Goal: Task Accomplishment & Management: Manage account settings

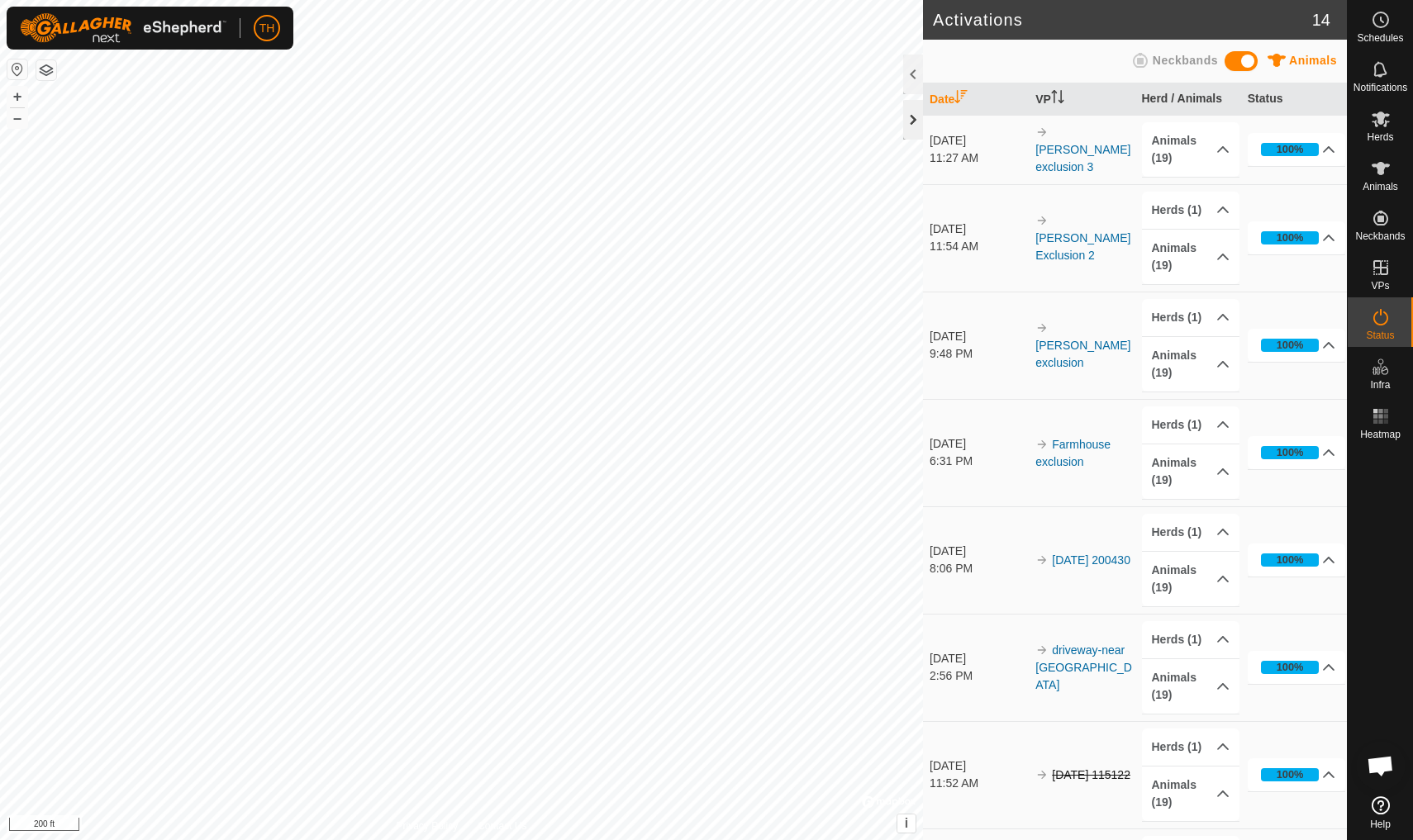
click at [914, 118] on div at bounding box center [913, 119] width 19 height 40
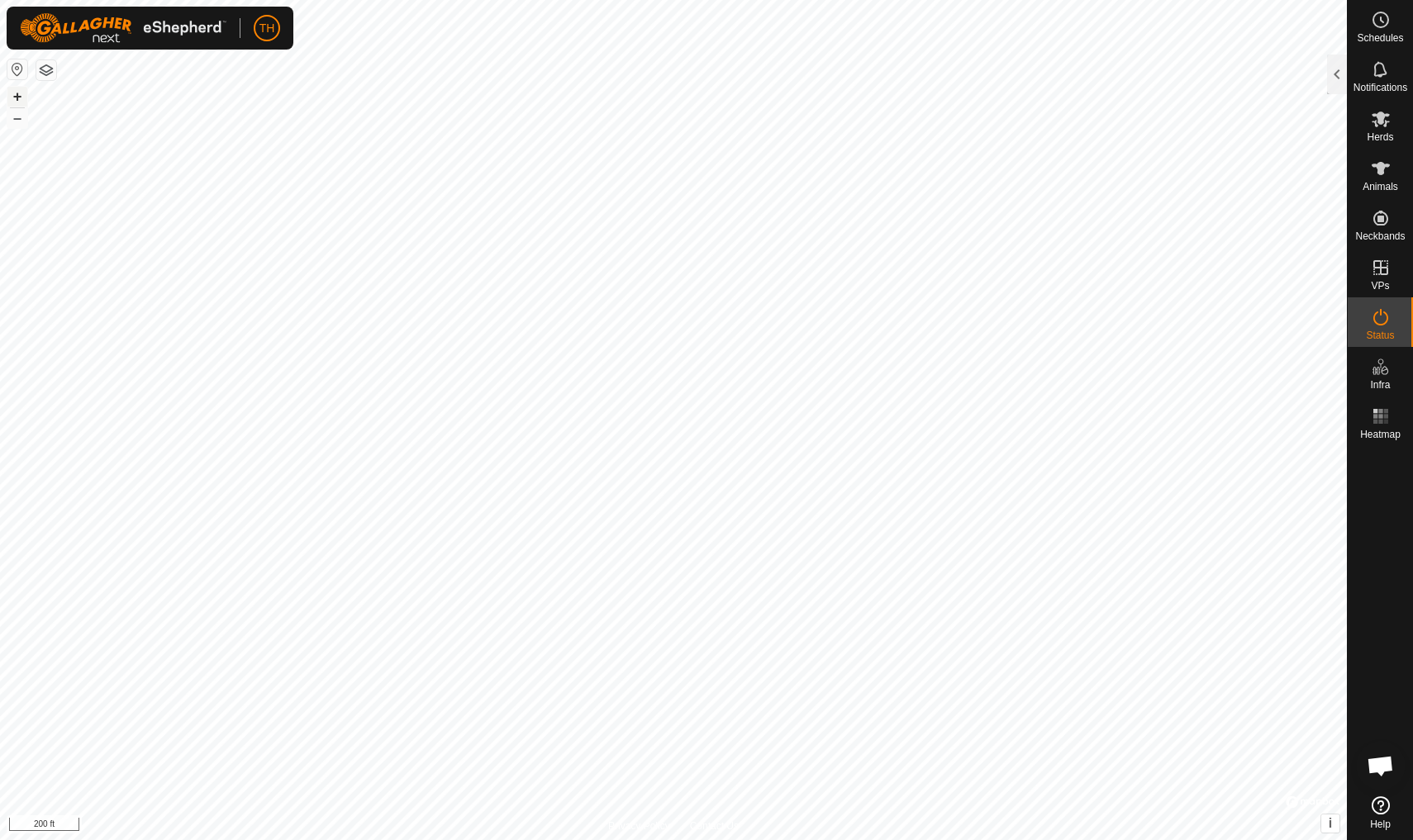
click at [23, 91] on button "+" at bounding box center [17, 96] width 19 height 19
click at [1411, 472] on div "Schedules Notifications Herds Animals Neckbands VPs Status Infra Heatmap Help A…" at bounding box center [706, 420] width 1413 height 840
click at [18, 122] on button "–" at bounding box center [17, 118] width 19 height 19
click at [18, 94] on button "+" at bounding box center [17, 96] width 19 height 19
click at [19, 118] on button "–" at bounding box center [17, 118] width 19 height 19
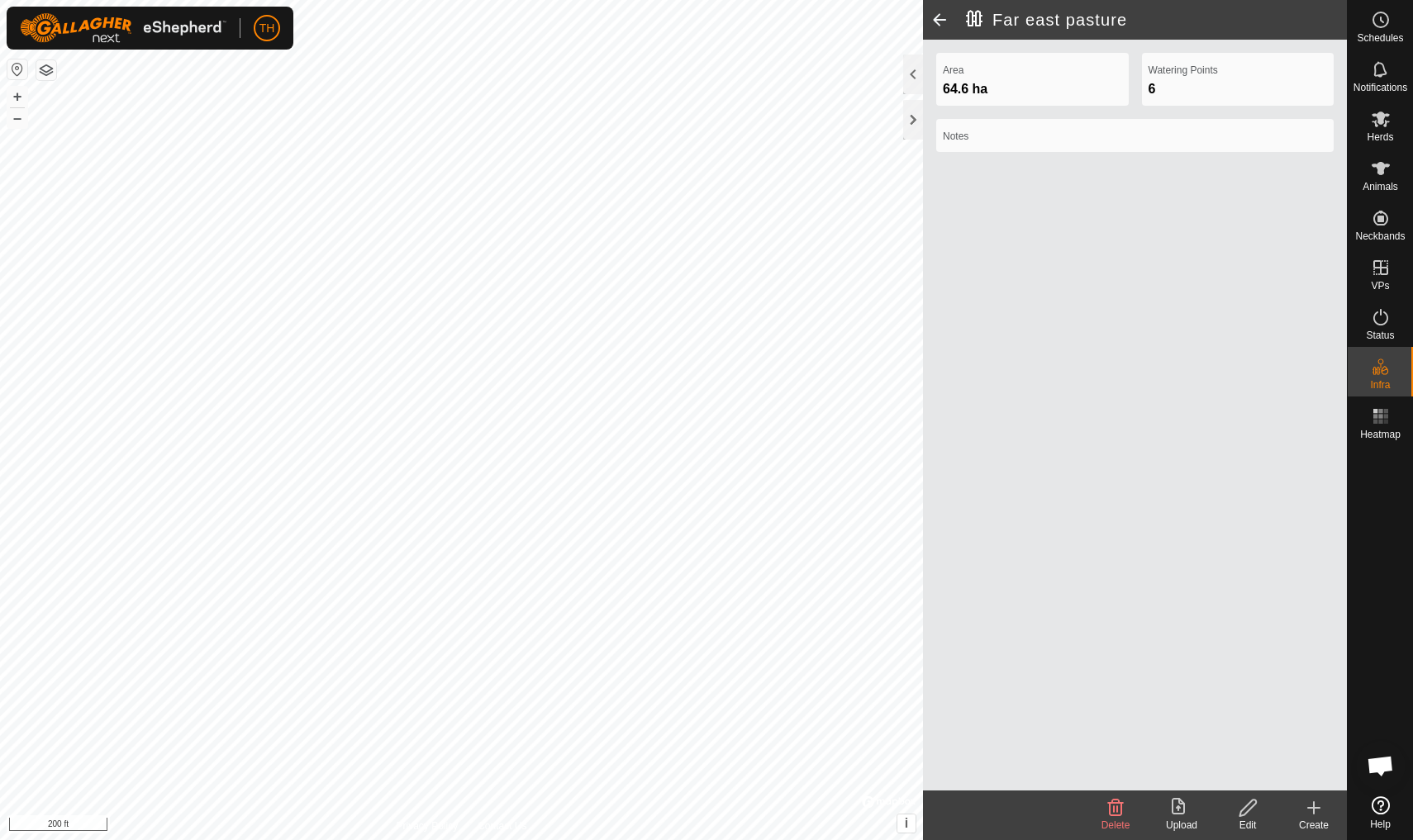
click at [943, 165] on div "Far east pasture Area 64.6 ha Watering Points 6 Notes Delete Upload Edit Create…" at bounding box center [673, 420] width 1347 height 840
click at [940, 17] on span at bounding box center [939, 19] width 33 height 40
click at [911, 79] on div at bounding box center [913, 74] width 19 height 40
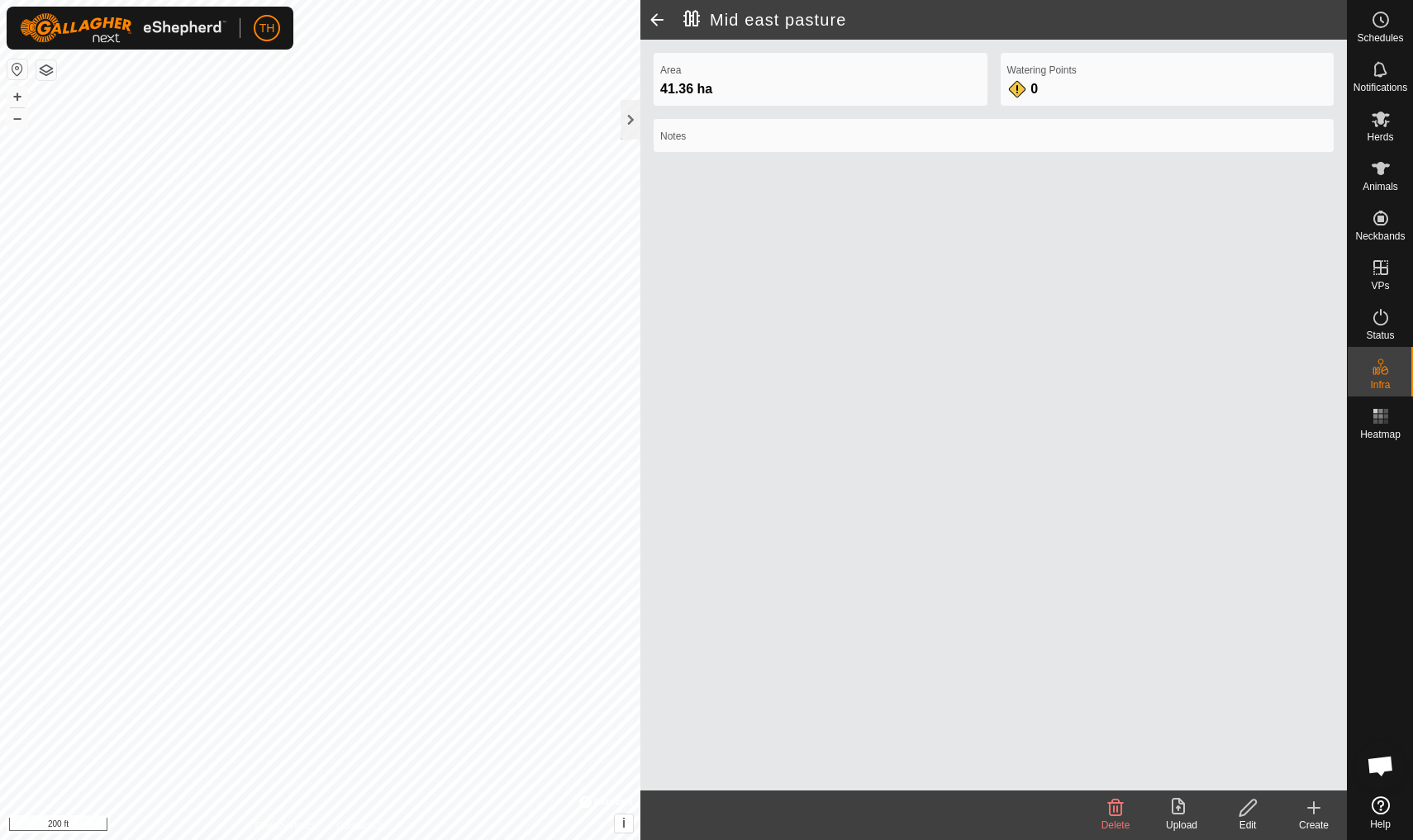
click at [656, 17] on span at bounding box center [657, 19] width 33 height 40
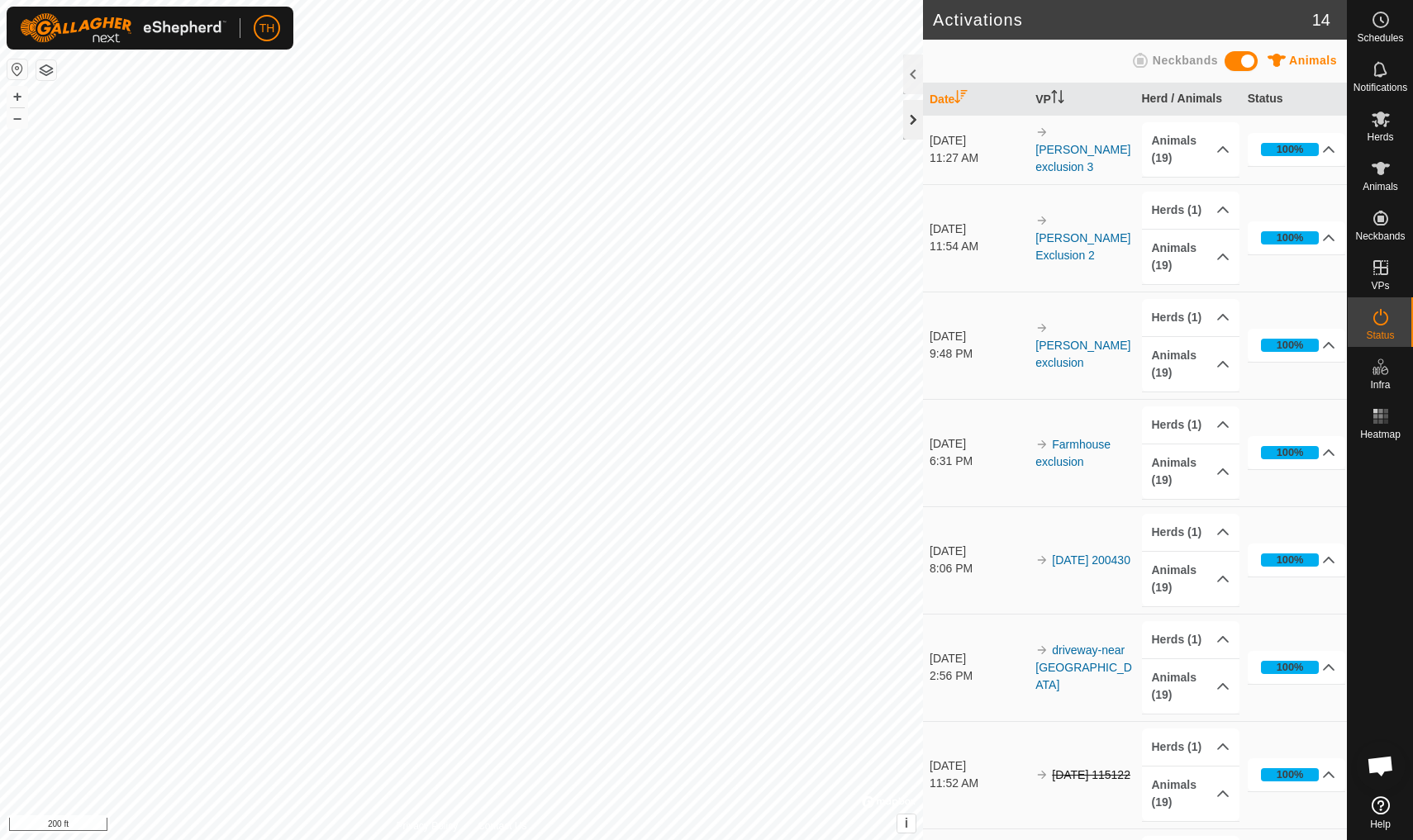
click at [913, 120] on div at bounding box center [913, 119] width 19 height 40
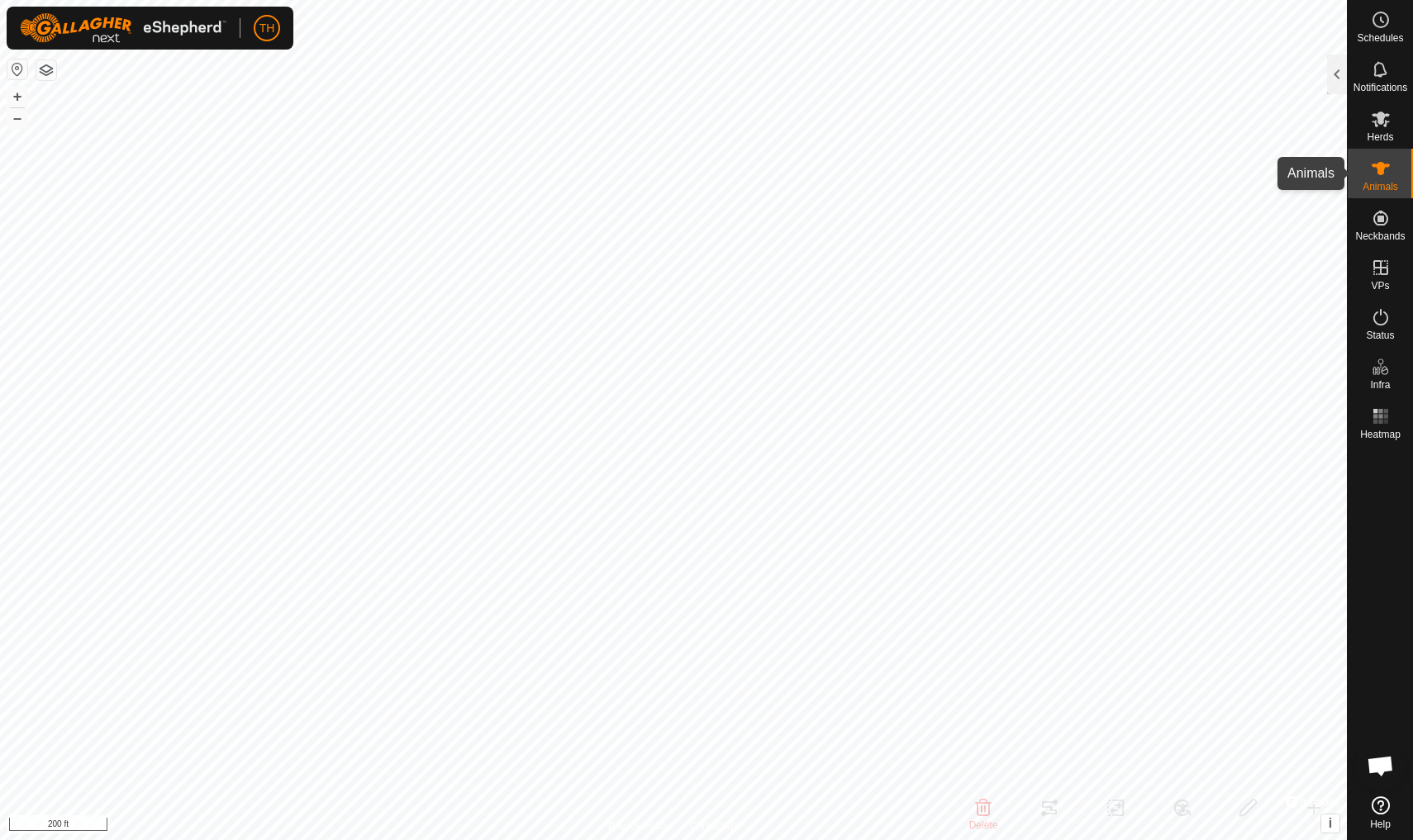
click at [1379, 174] on icon at bounding box center [1380, 168] width 19 height 13
click at [1337, 71] on div at bounding box center [1337, 74] width 19 height 40
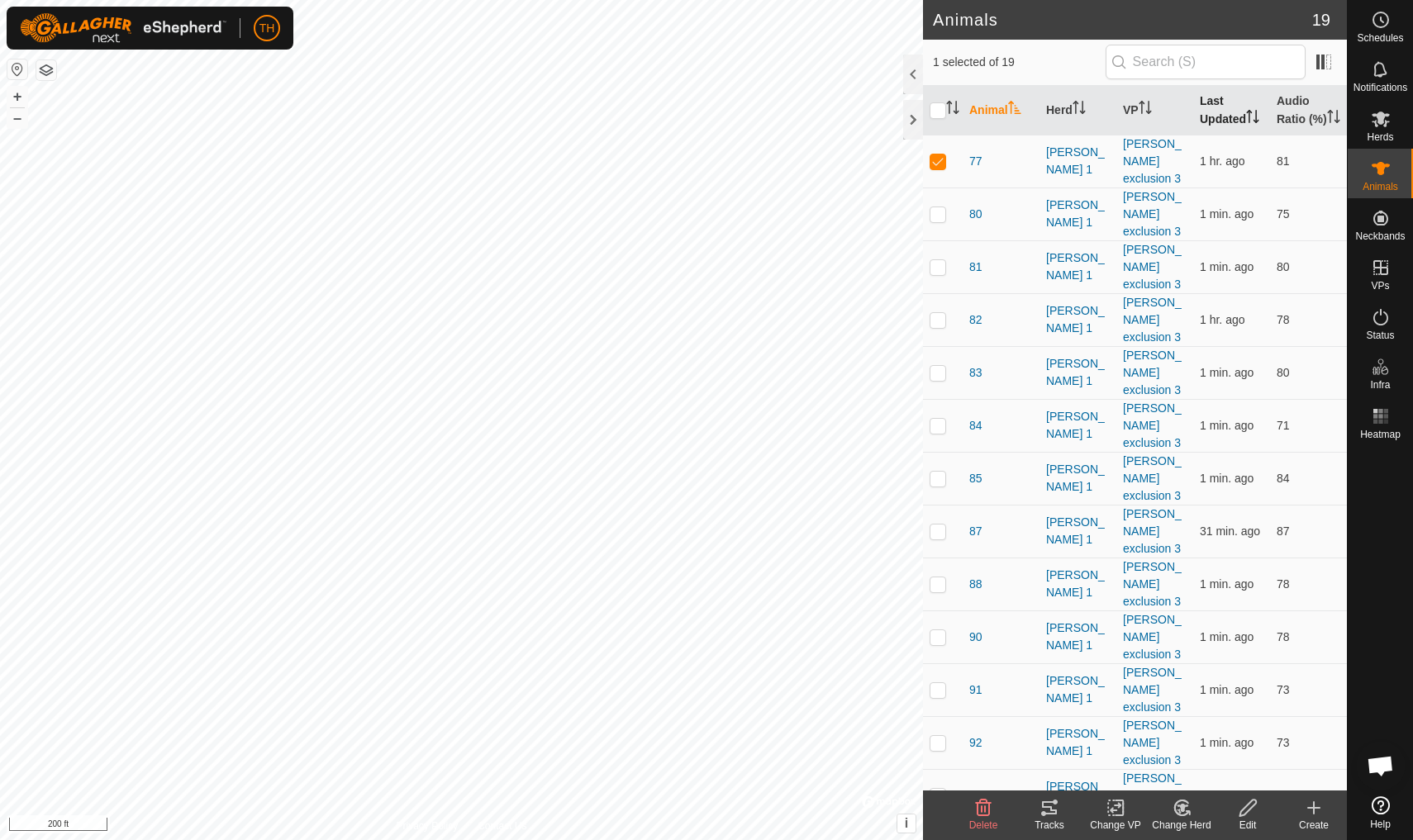
click at [1212, 121] on th "Last Updated" at bounding box center [1231, 110] width 77 height 49
click at [937, 168] on p-checkbox at bounding box center [937, 161] width 17 height 13
checkbox input "false"
click at [940, 207] on p-checkbox at bounding box center [937, 214] width 17 height 13
checkbox input "true"
